Goal: Information Seeking & Learning: Learn about a topic

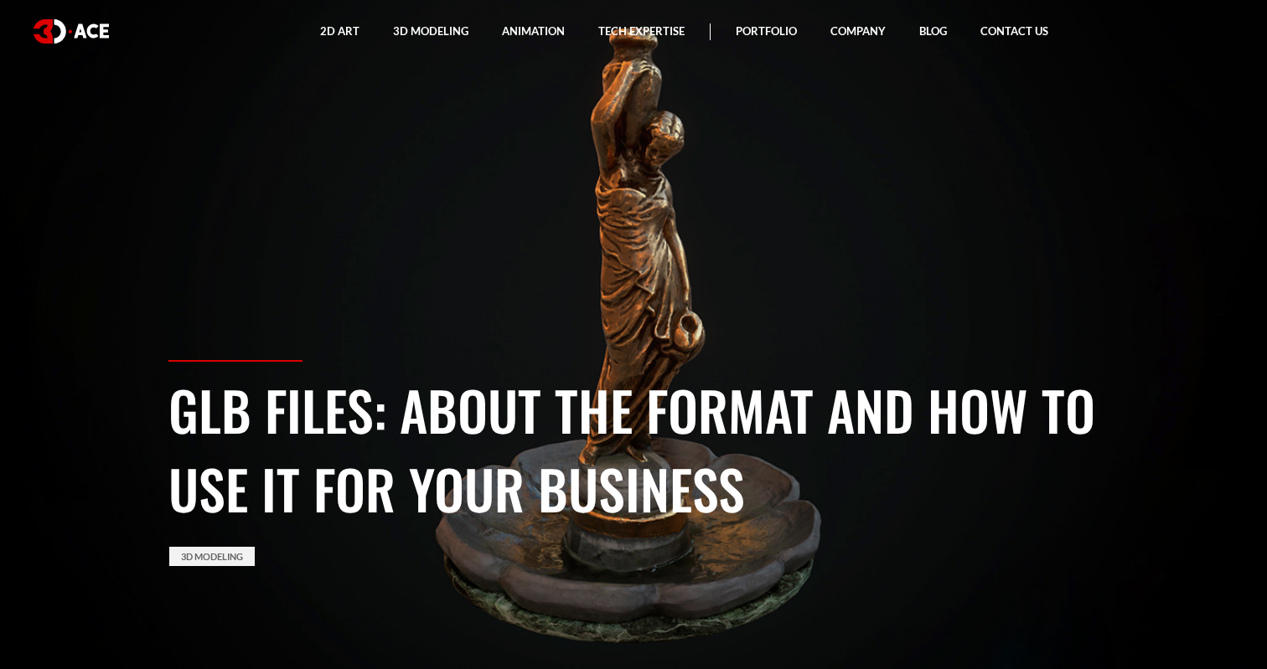
drag, startPoint x: 659, startPoint y: 261, endPoint x: 610, endPoint y: 261, distance: 48.6
click at [610, 261] on section "GLB Files: About the Format and How to Use It for Your Business 3D Modeling" at bounding box center [633, 334] width 1267 height 669
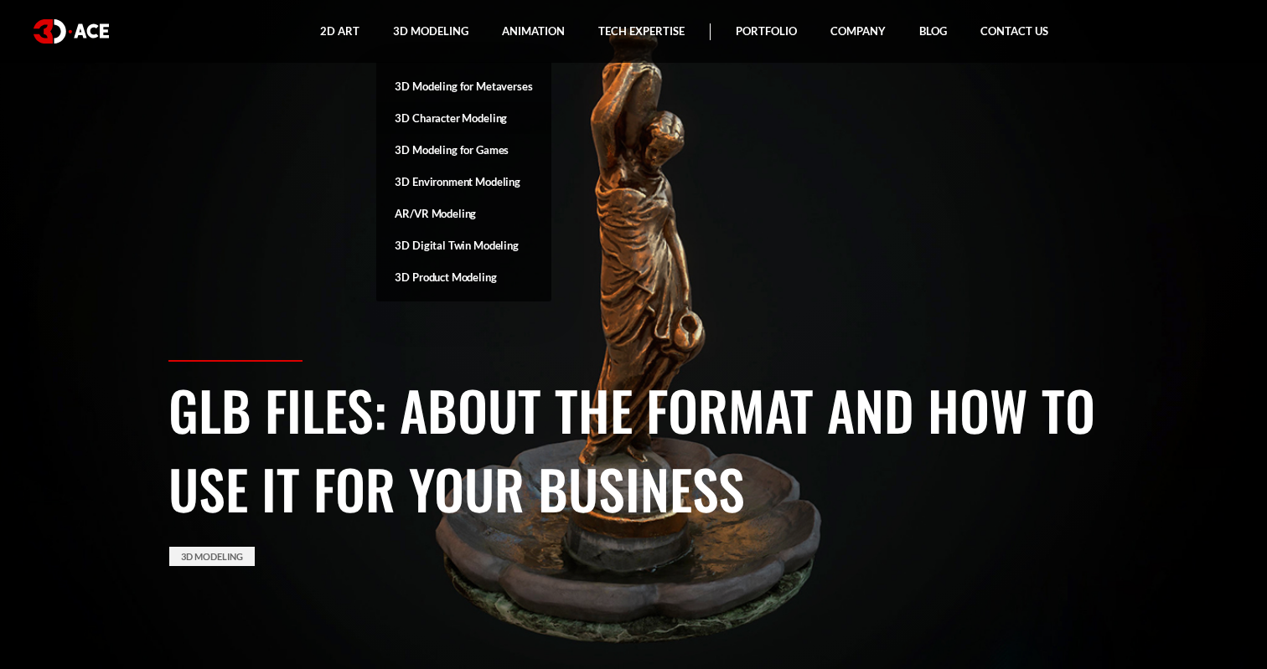
click at [437, 118] on link "3D Character Modeling" at bounding box center [463, 118] width 174 height 32
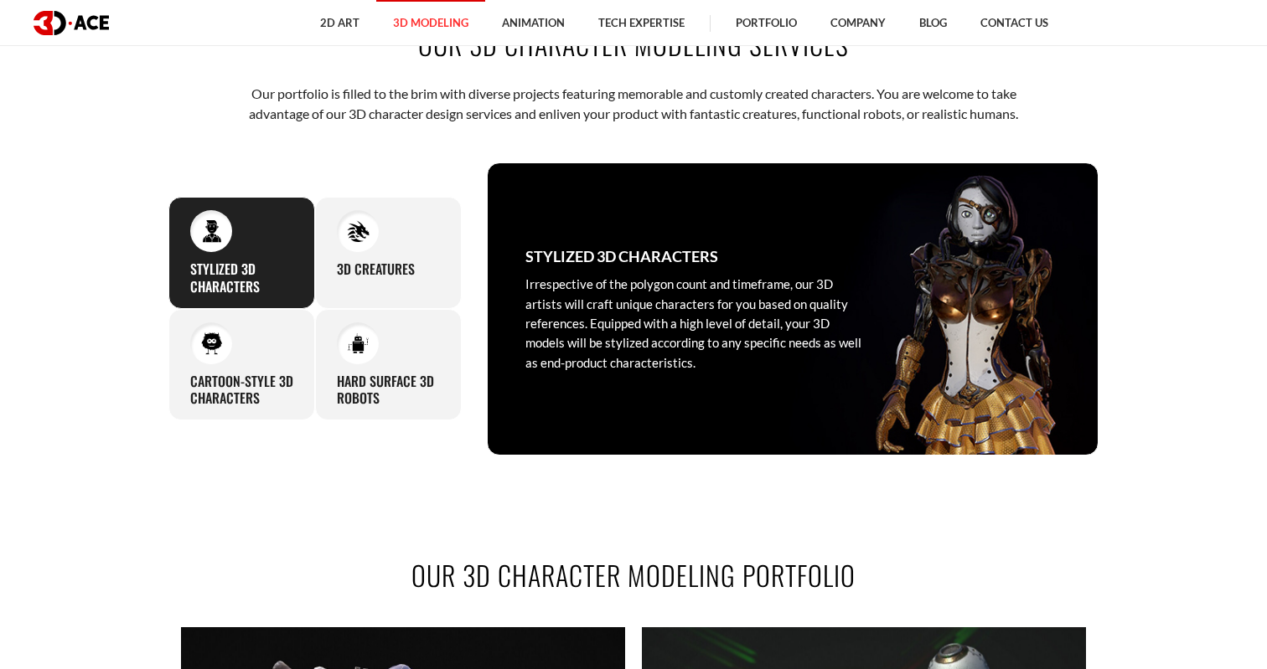
scroll to position [783, 0]
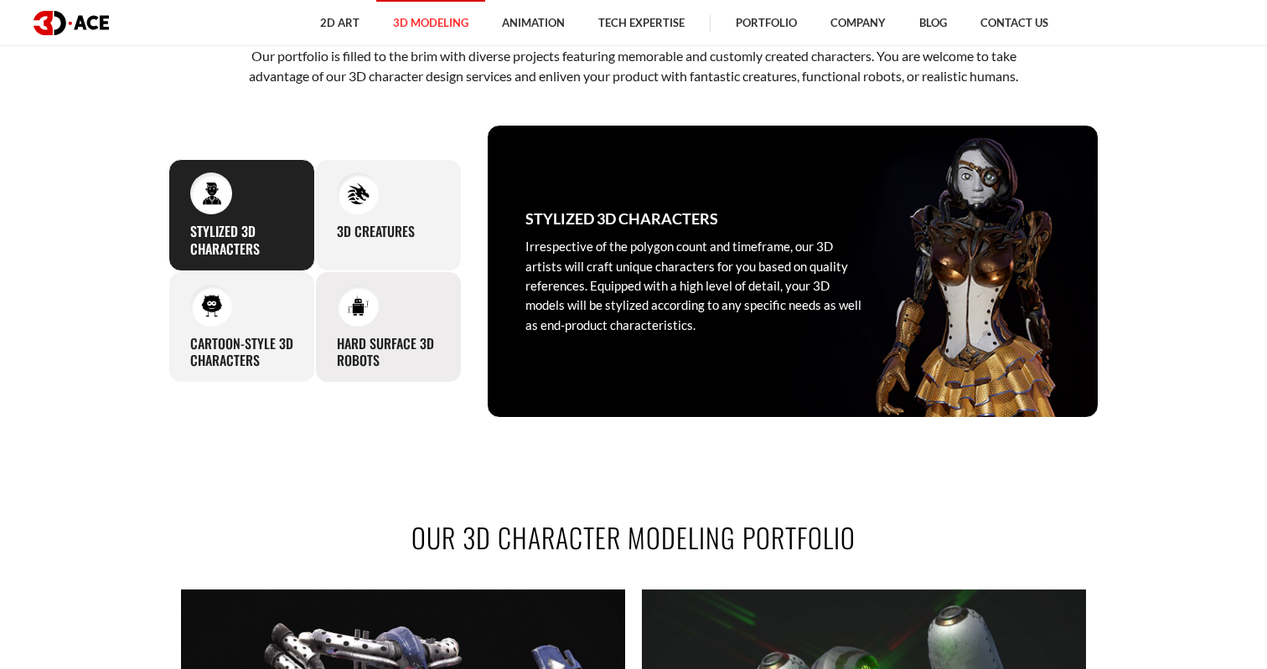
click at [359, 320] on div at bounding box center [358, 306] width 42 height 42
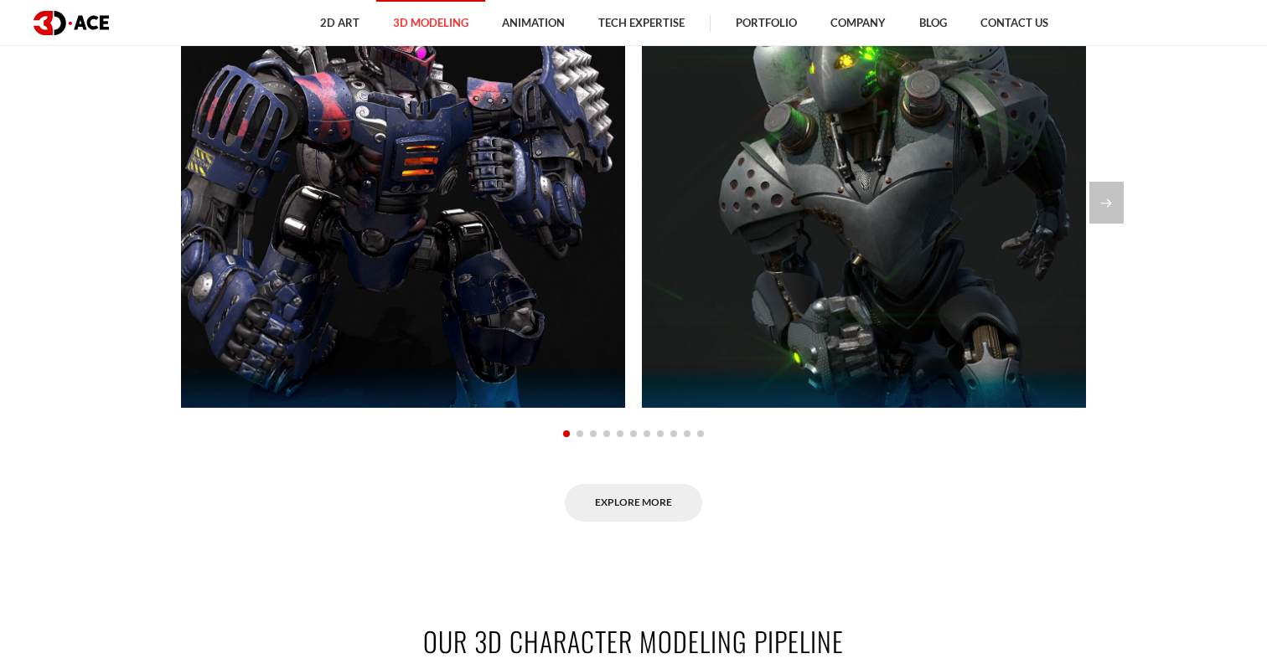
scroll to position [1378, 0]
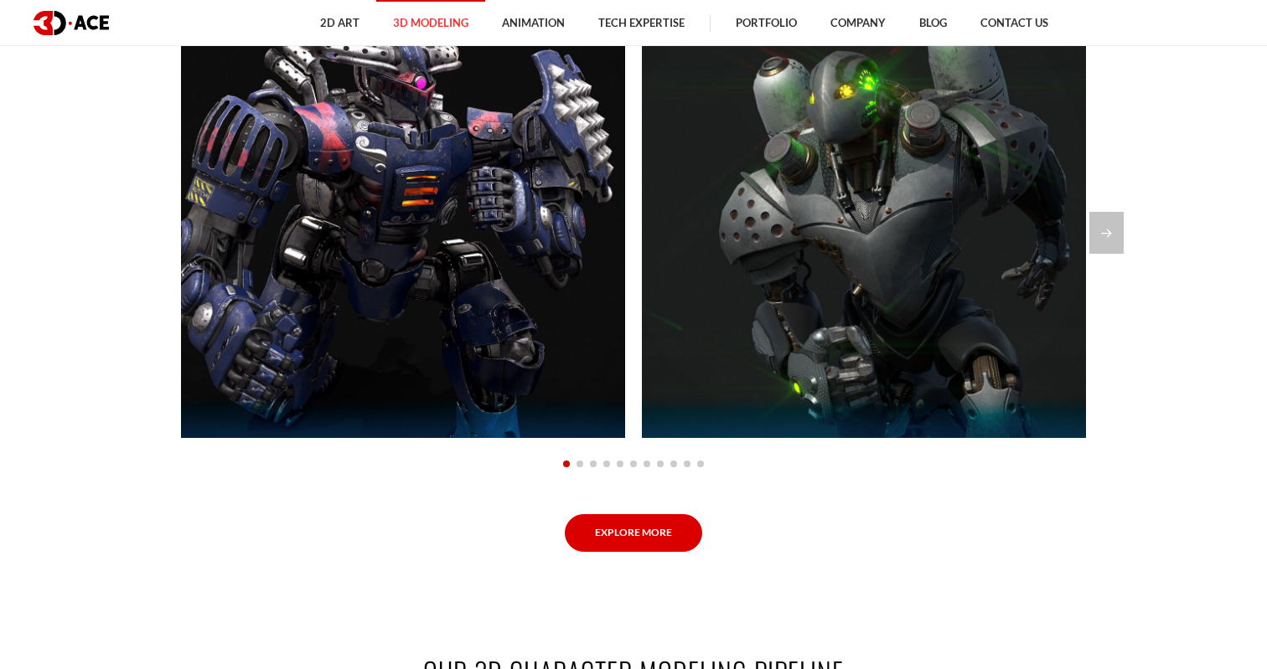
click at [652, 536] on link "Explore More" at bounding box center [633, 533] width 137 height 38
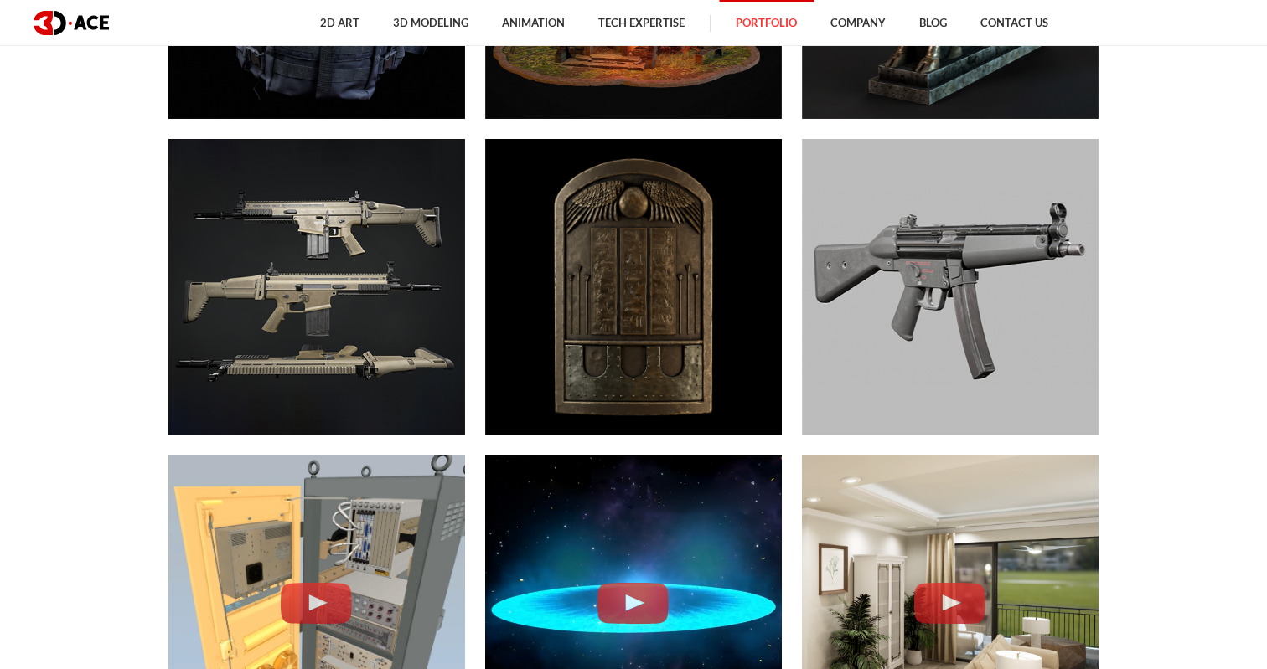
scroll to position [2950, 0]
